Goal: Navigation & Orientation: Find specific page/section

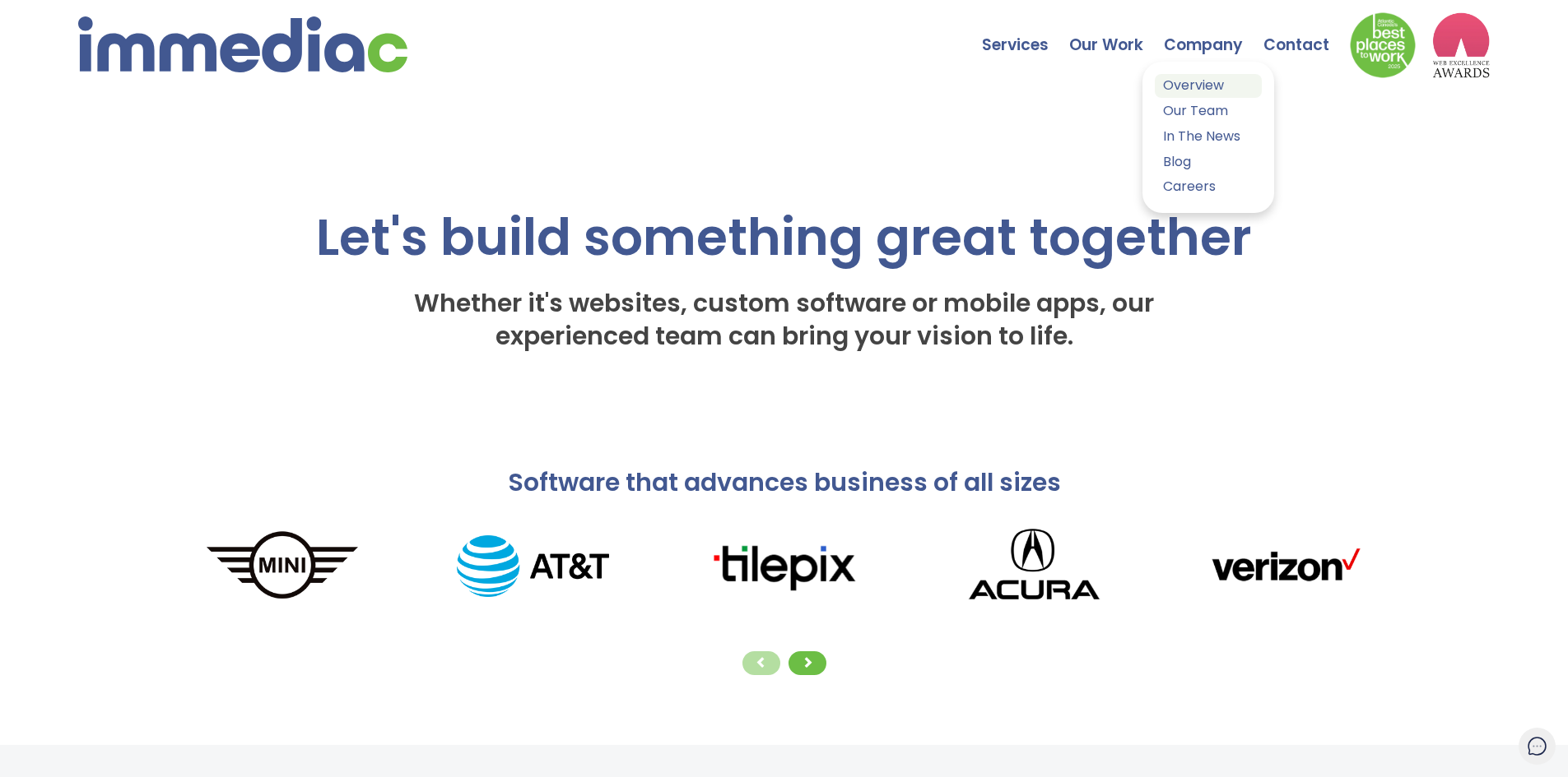
click at [1198, 86] on link "Overview" at bounding box center [1208, 86] width 107 height 23
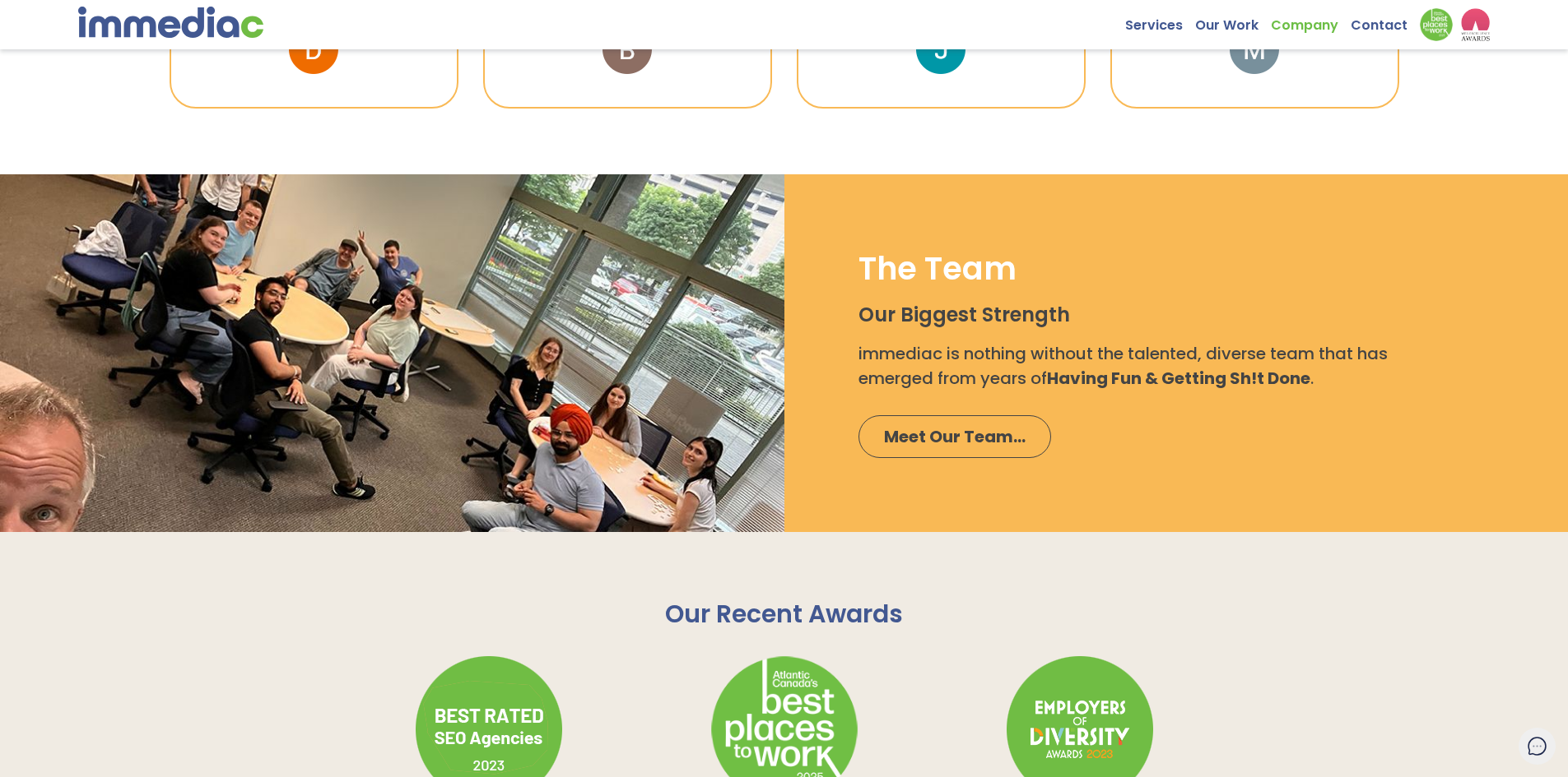
scroll to position [1645, 0]
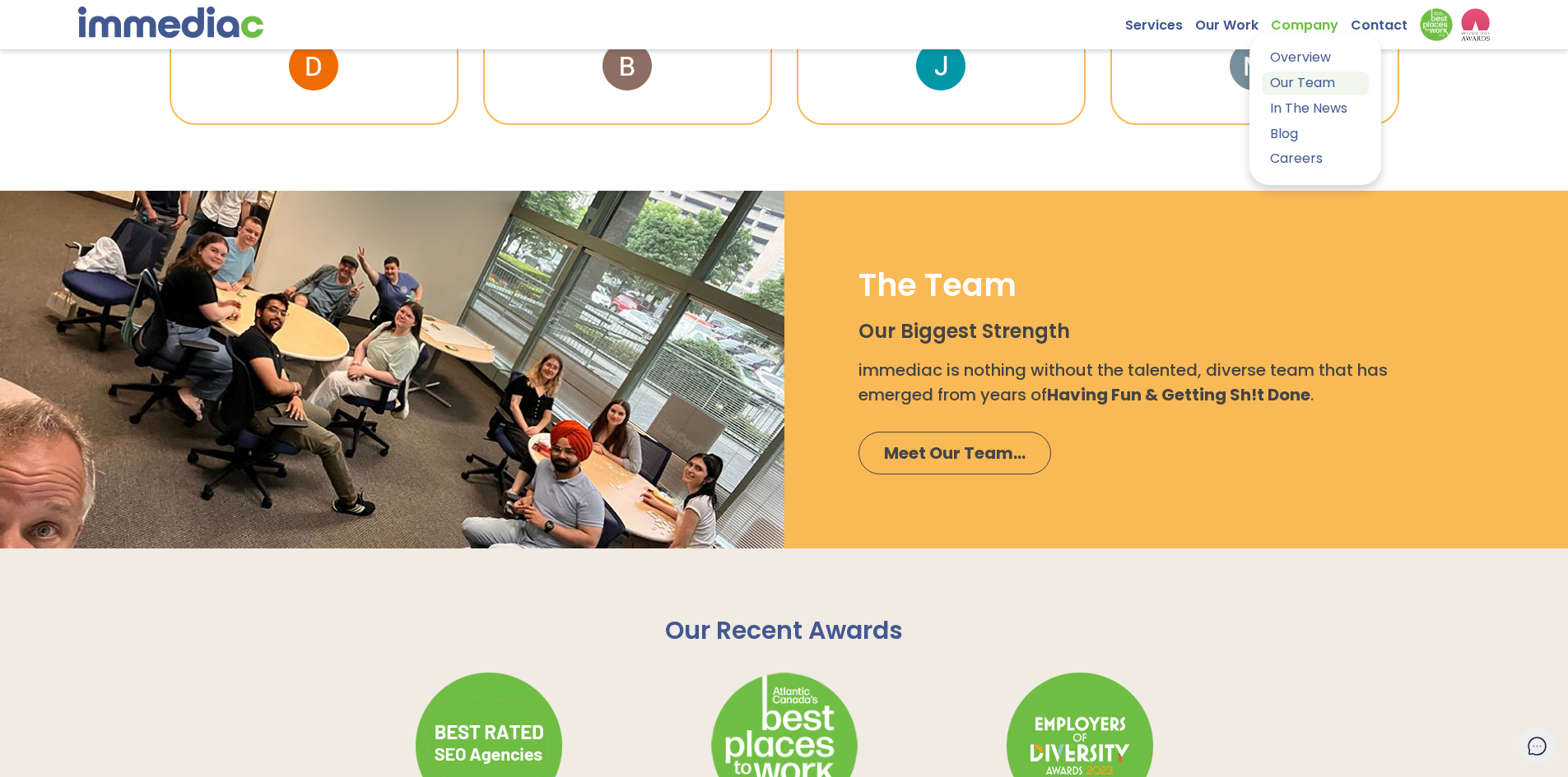
click at [1302, 84] on link "Our Team" at bounding box center [1315, 83] width 107 height 23
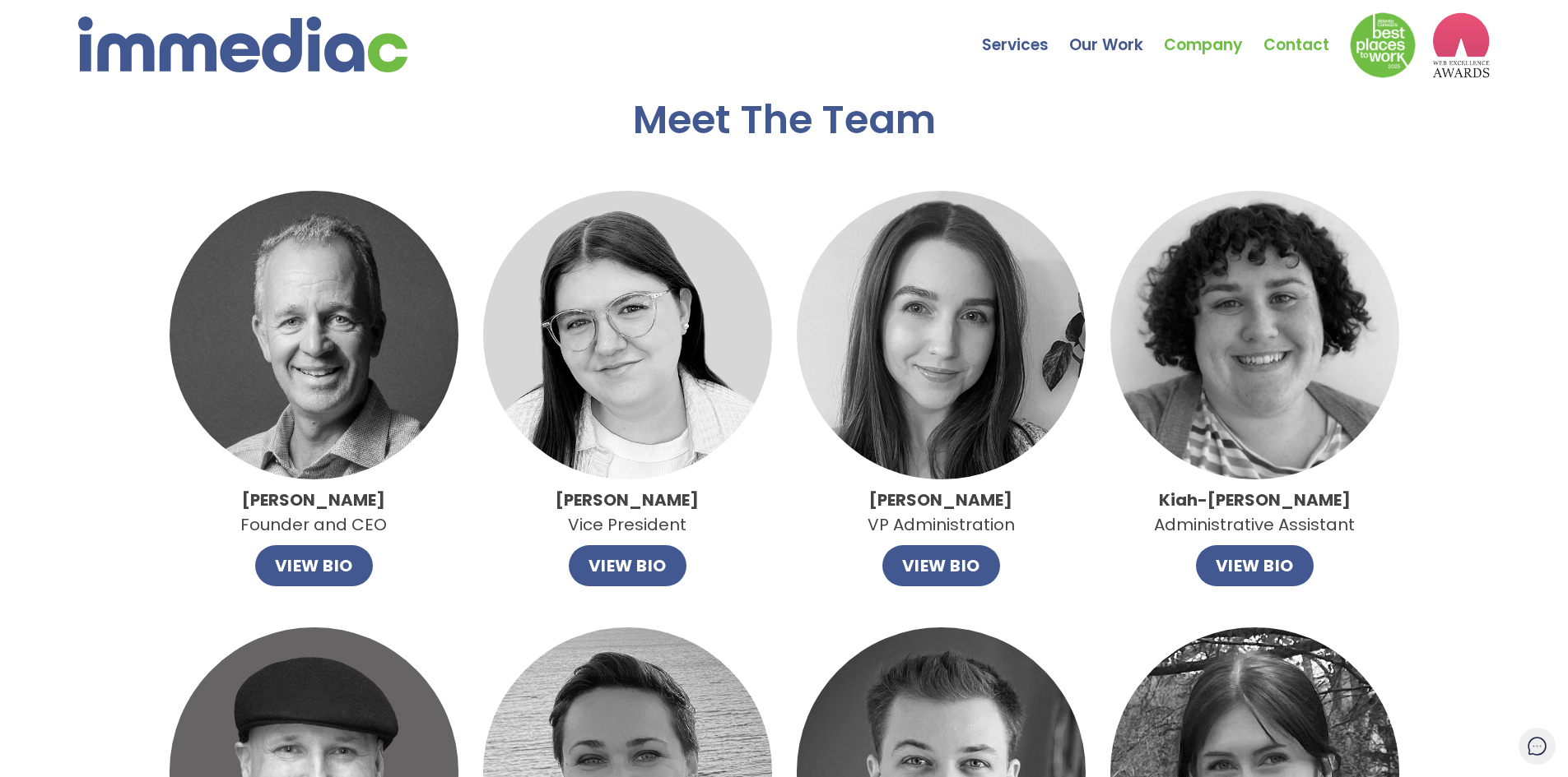
click at [1298, 50] on link "Contact" at bounding box center [1306, 33] width 86 height 58
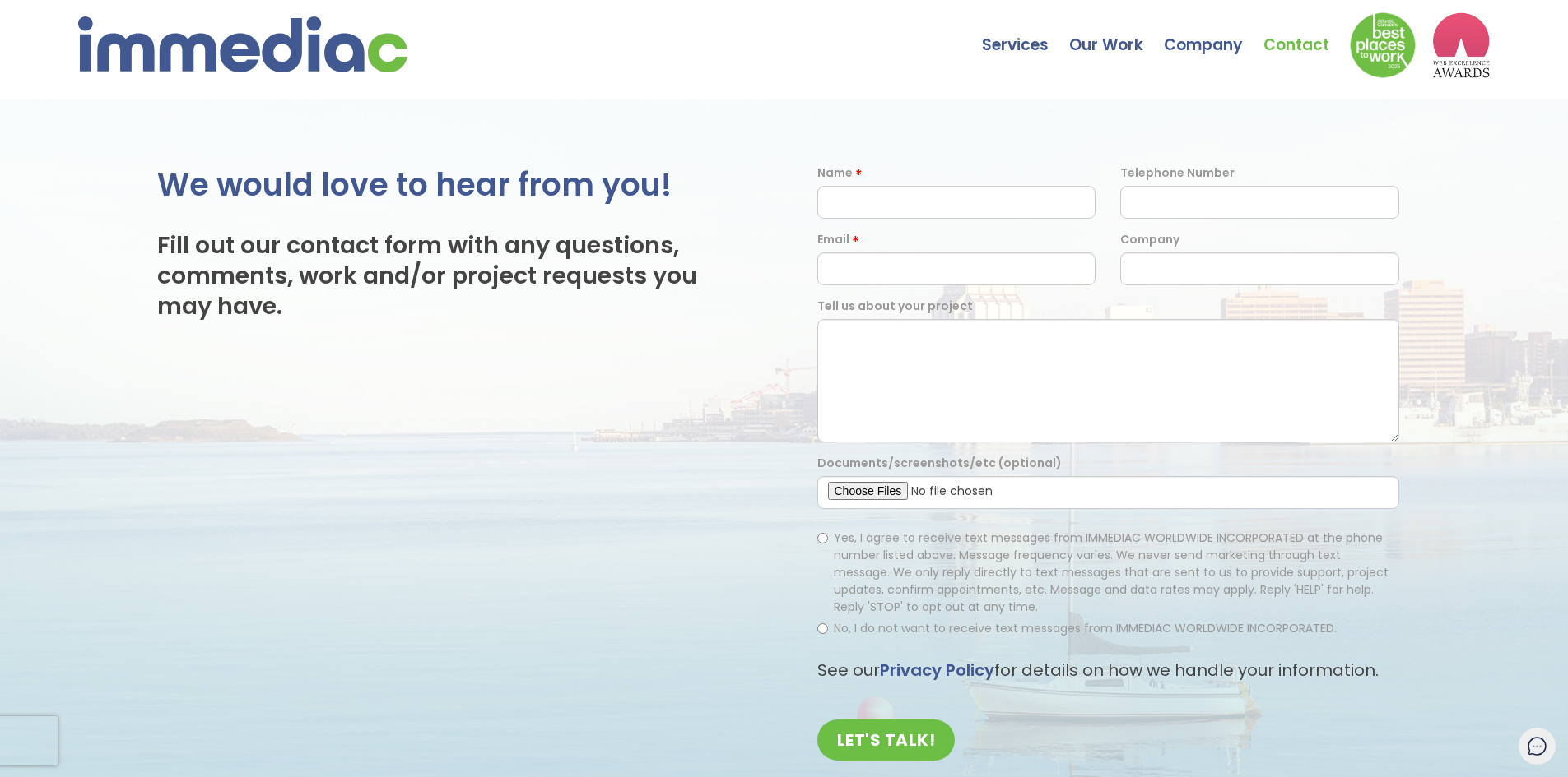
click at [234, 43] on img at bounding box center [243, 44] width 329 height 56
